Goal: Navigation & Orientation: Understand site structure

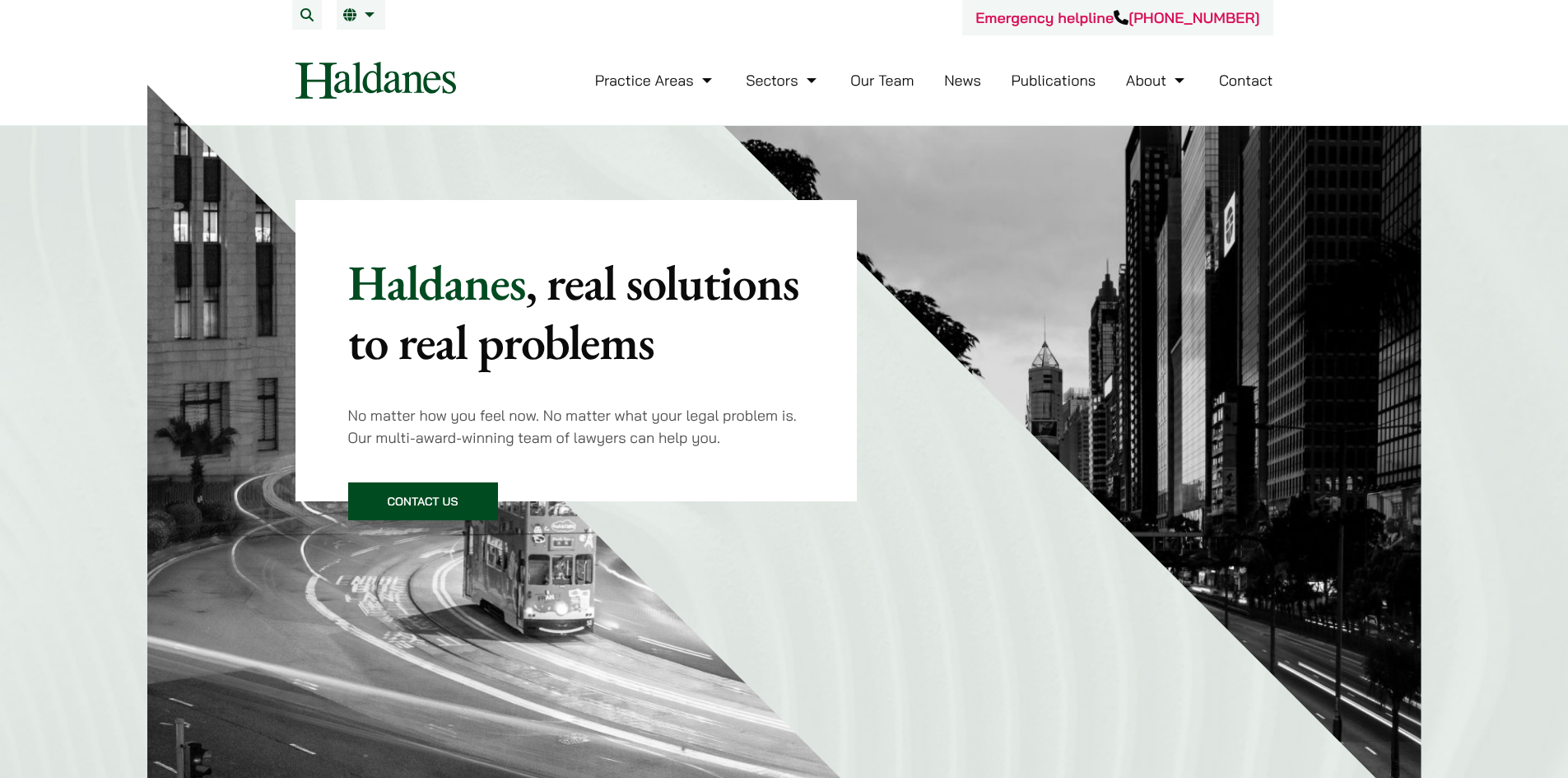
click at [1063, 81] on link "Publications" at bounding box center [1054, 80] width 85 height 19
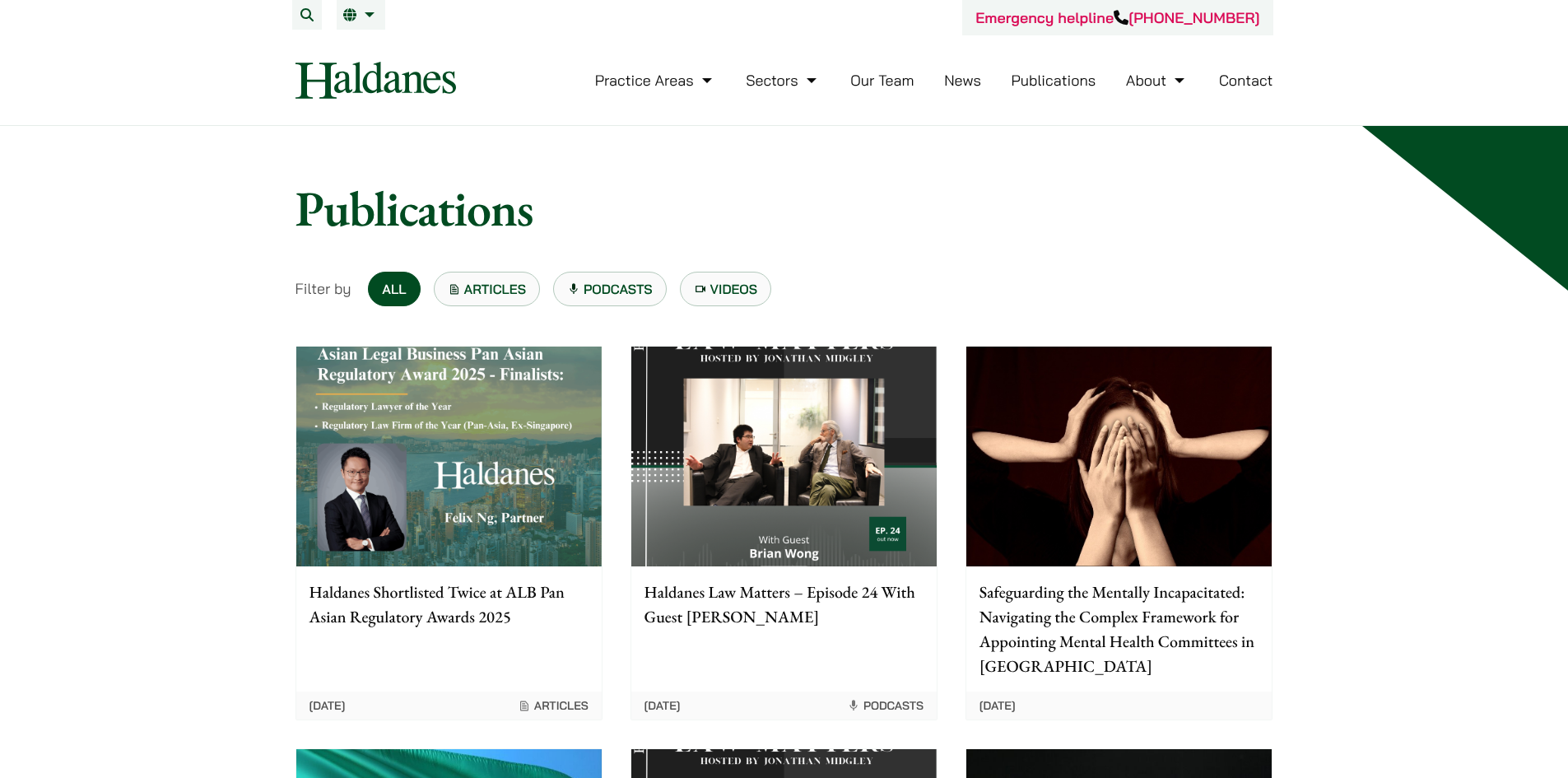
click at [958, 79] on link "News" at bounding box center [963, 80] width 37 height 19
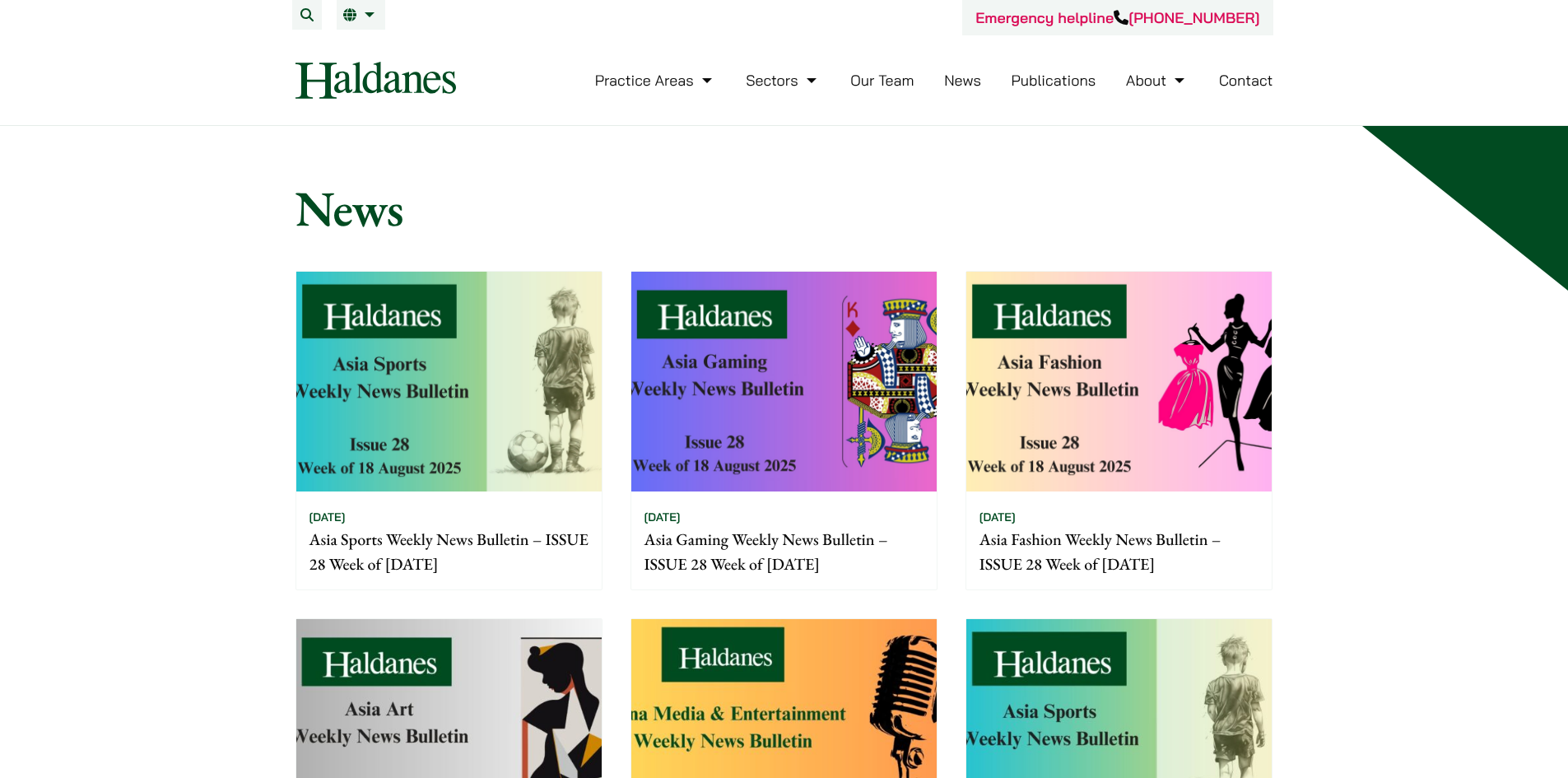
click at [863, 84] on link "Our Team" at bounding box center [882, 80] width 63 height 19
